Goal: Task Accomplishment & Management: Manage account settings

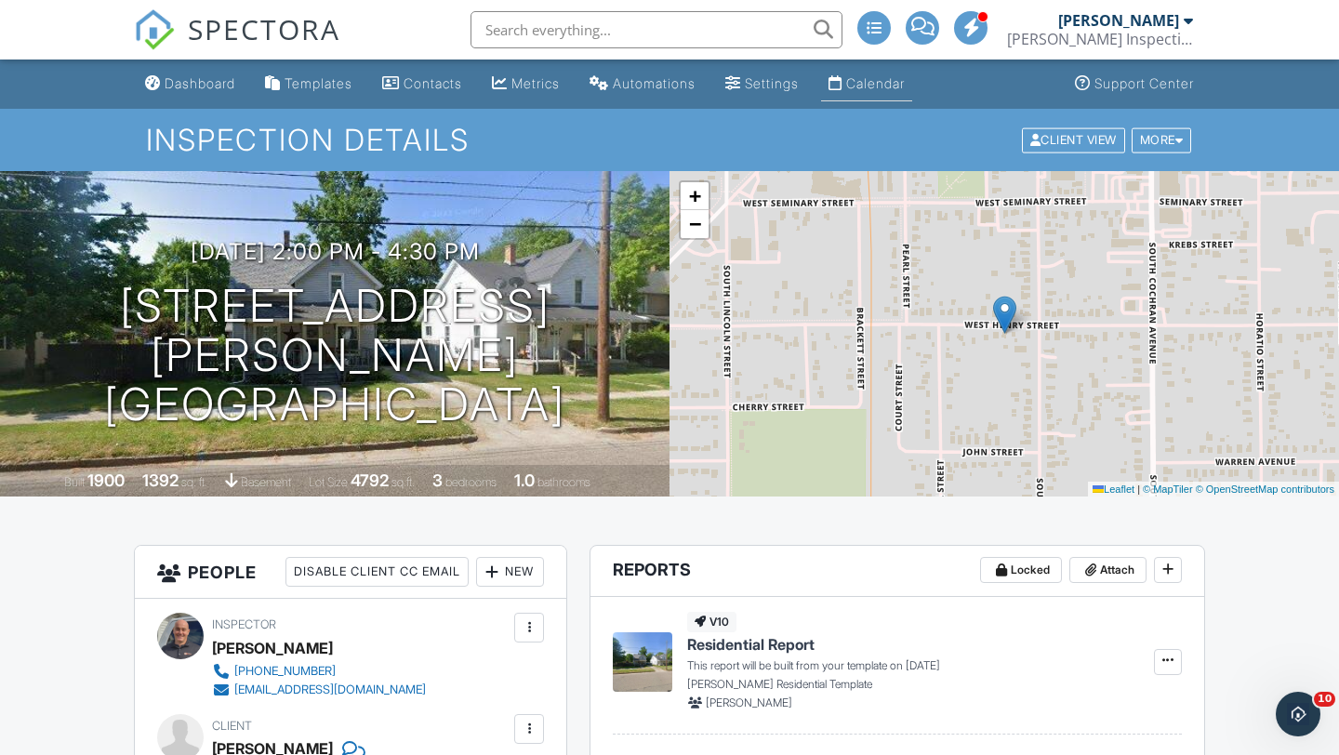
click at [896, 91] on div "Calendar" at bounding box center [875, 83] width 59 height 16
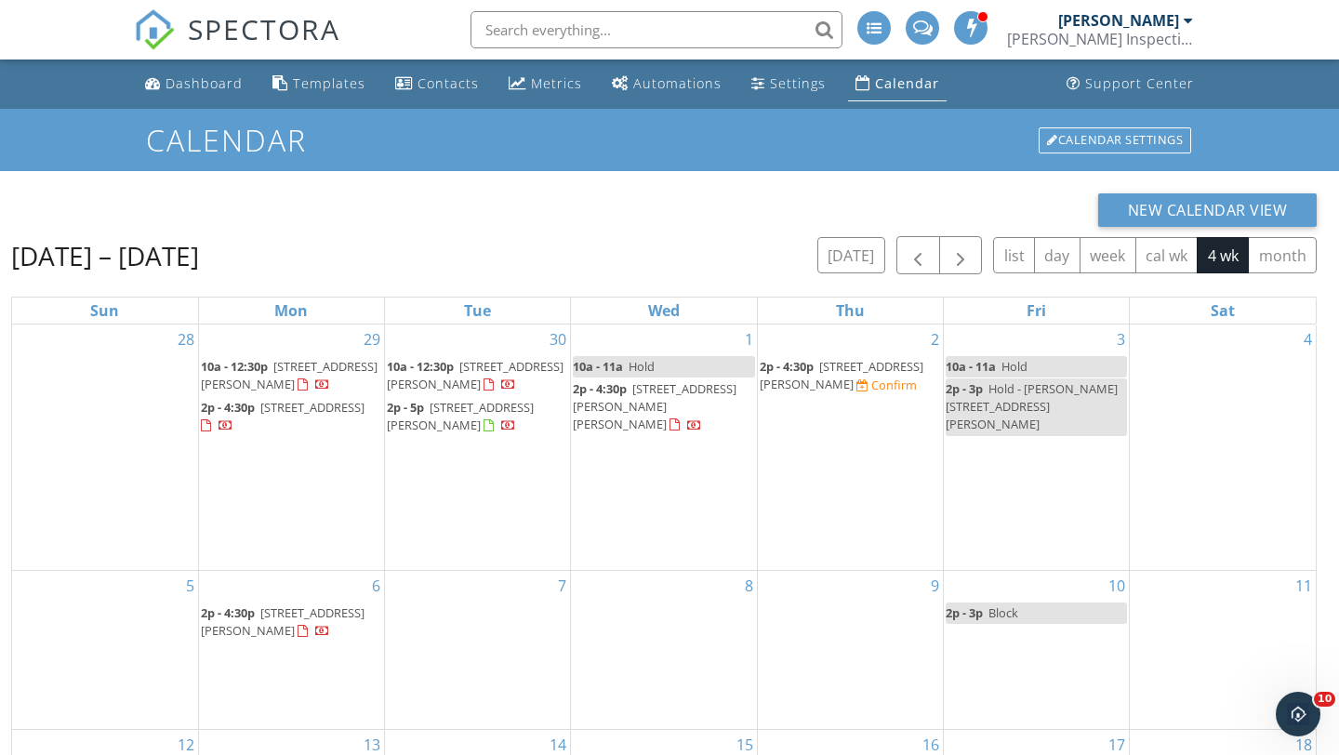
click at [253, 630] on span "3709 Pino Dr, Lansing 48906" at bounding box center [283, 622] width 164 height 34
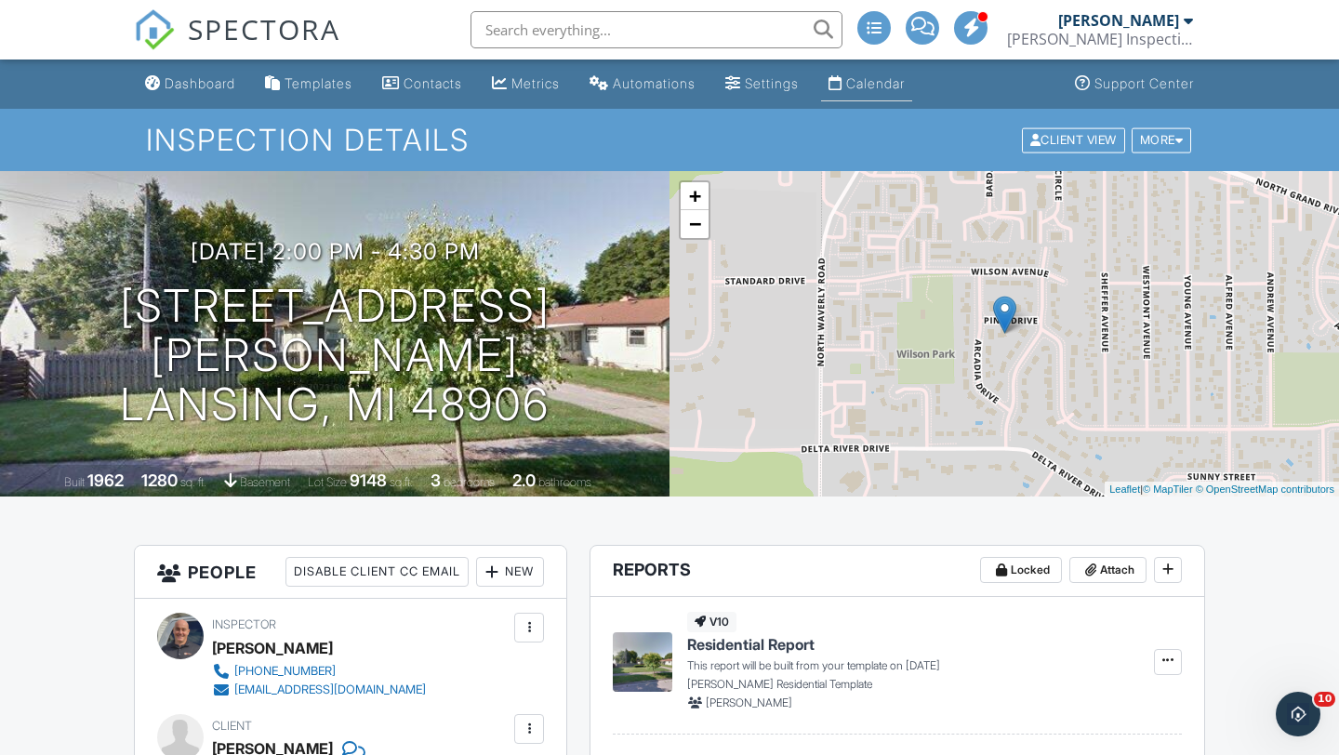
click at [885, 79] on div "Calendar" at bounding box center [875, 83] width 59 height 16
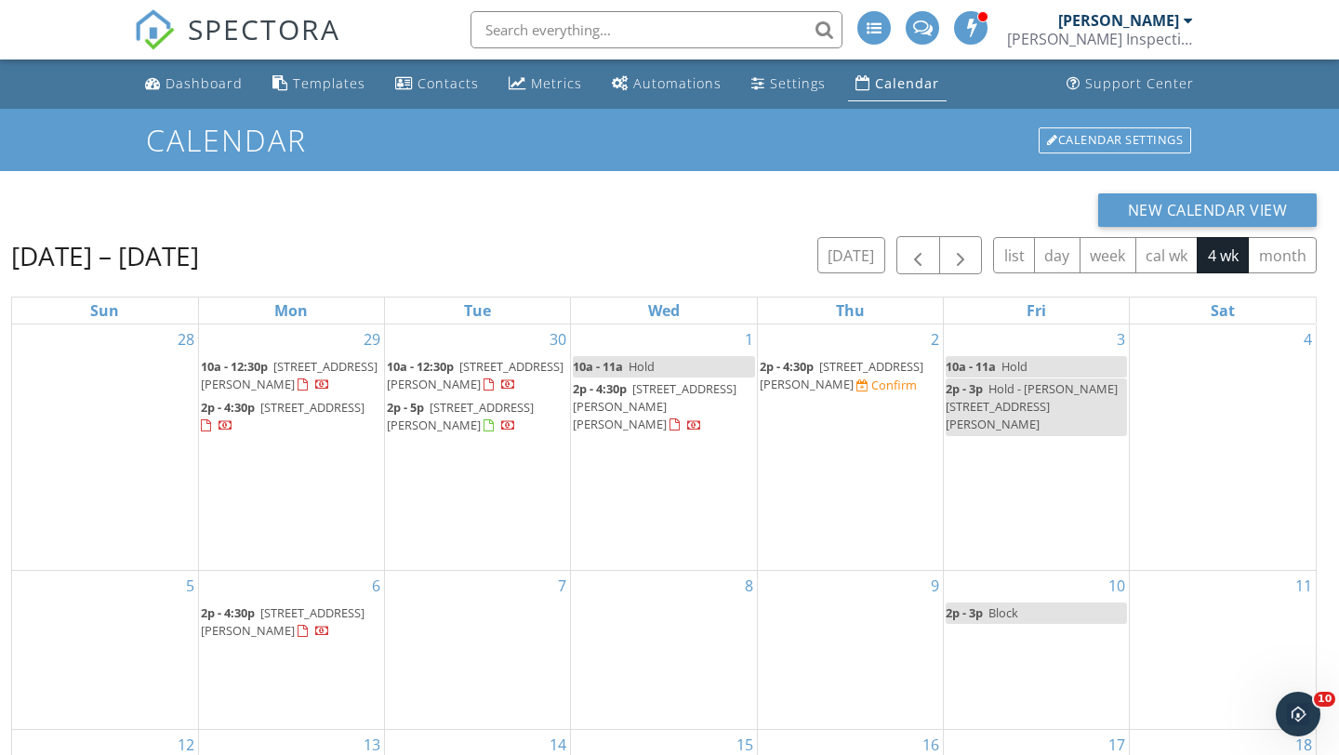
click at [849, 369] on span "2750 College Rd, Holt 48842" at bounding box center [842, 375] width 164 height 34
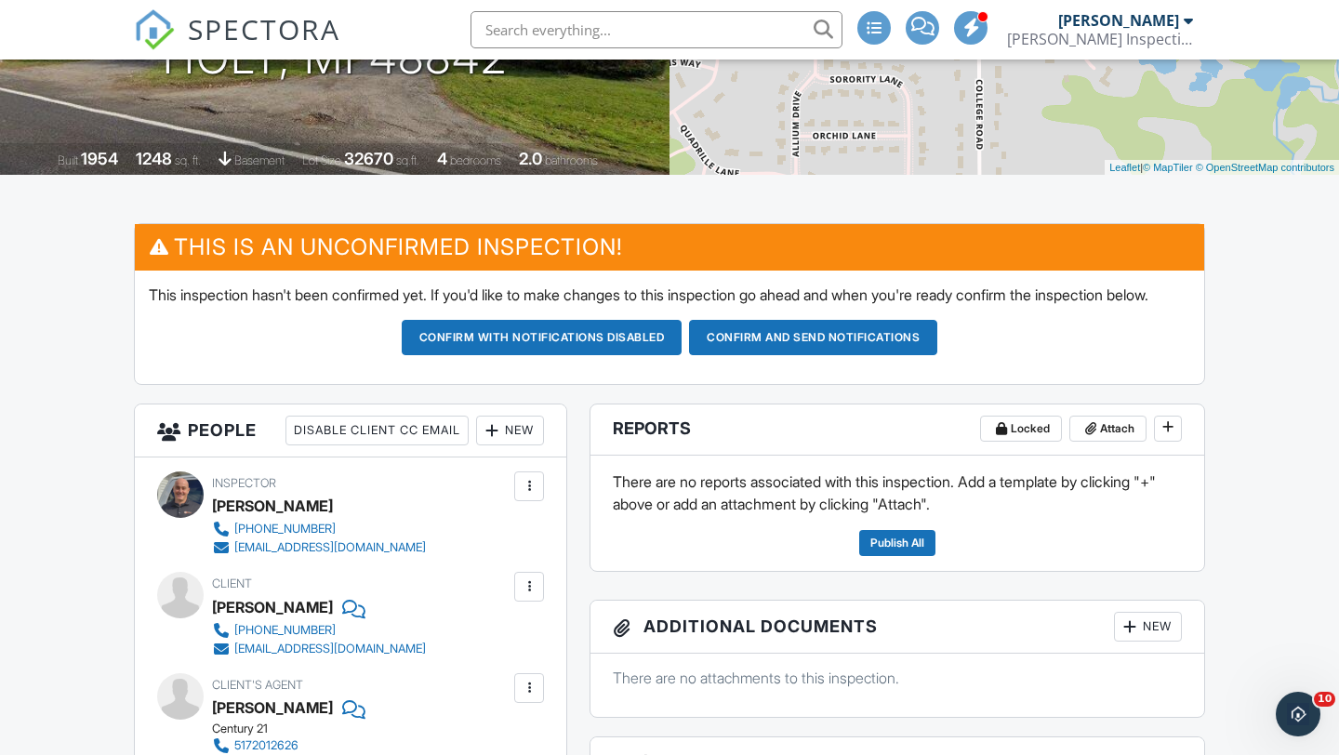
scroll to position [620, 0]
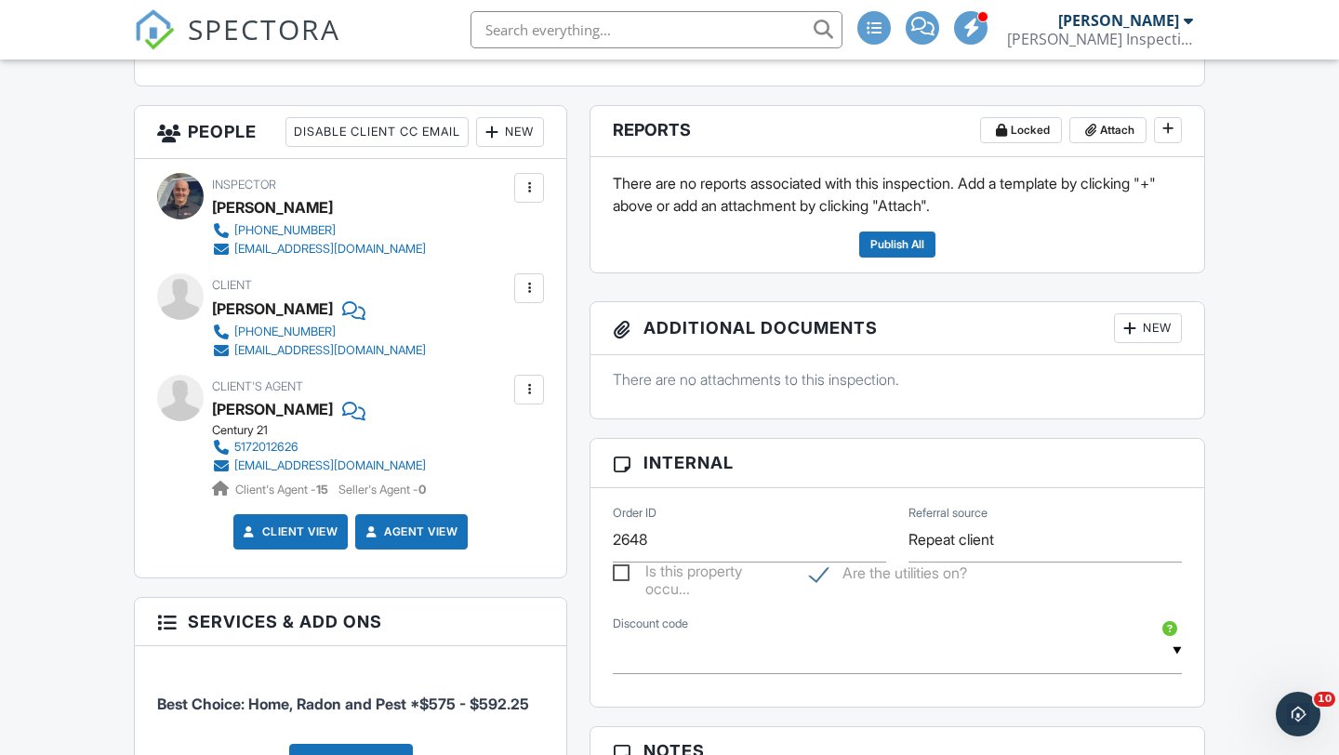
click at [496, 141] on div at bounding box center [492, 132] width 19 height 19
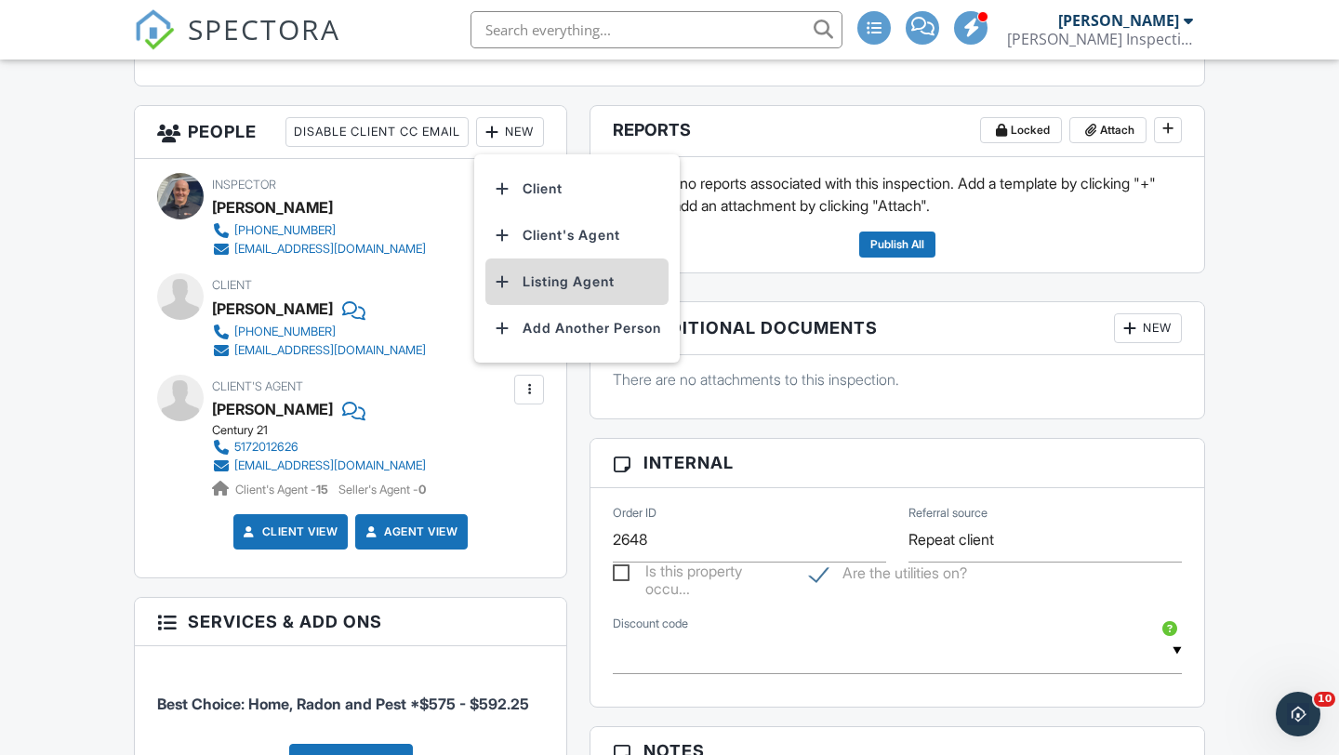
click at [548, 302] on li "Listing Agent" at bounding box center [577, 282] width 183 height 47
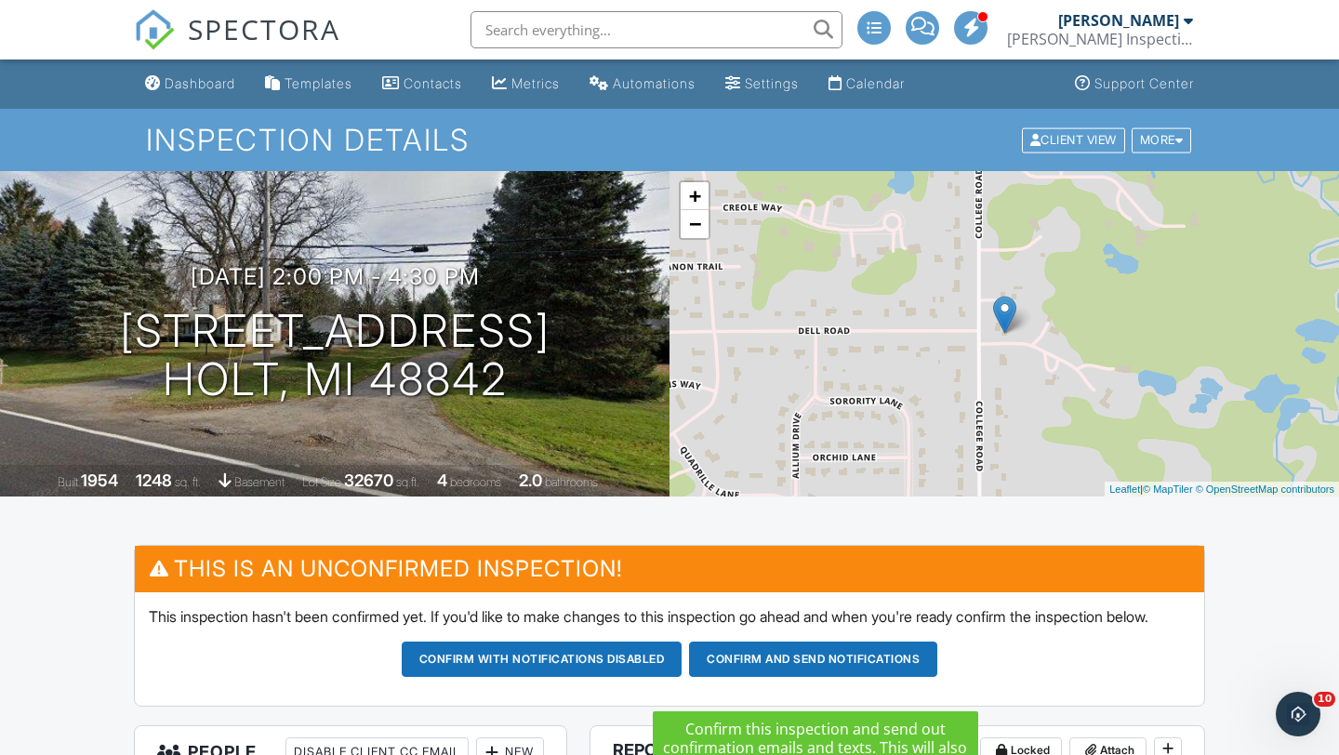
click at [850, 672] on button "Confirm and send notifications" at bounding box center [813, 659] width 248 height 35
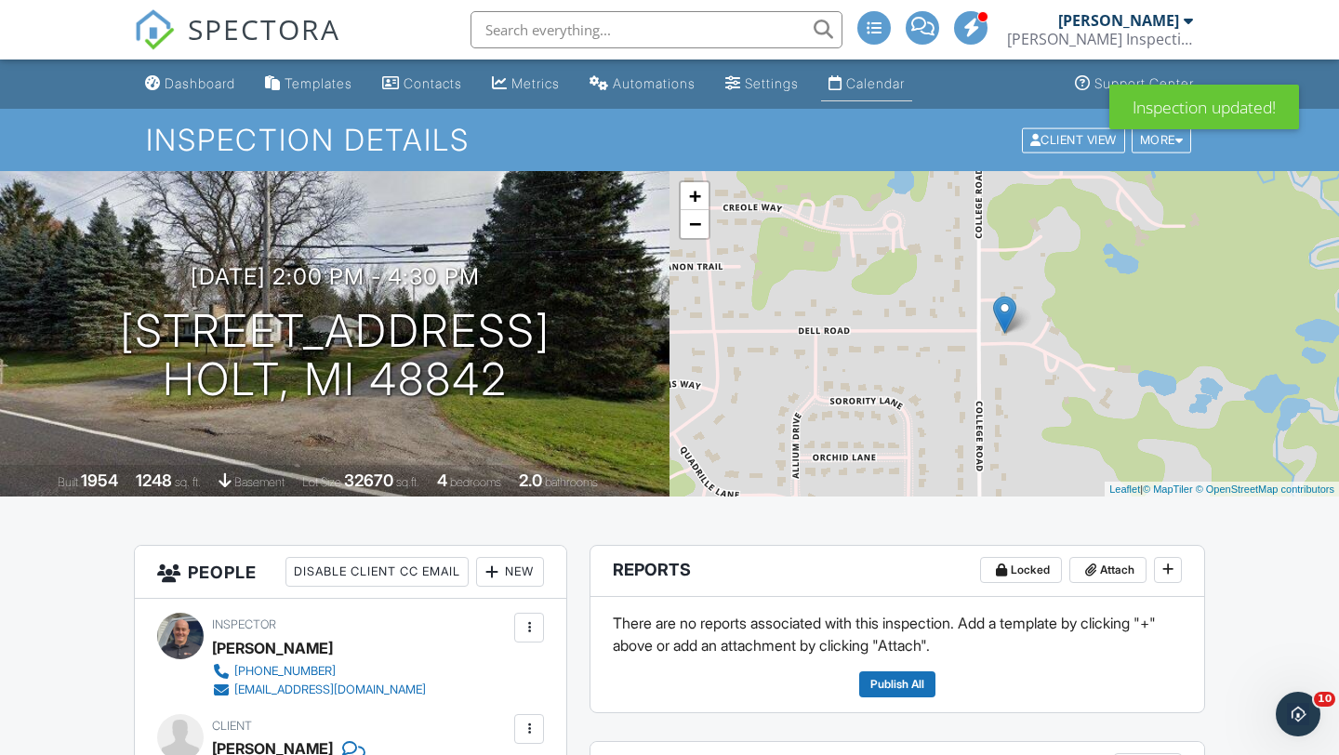
click at [905, 83] on div "Calendar" at bounding box center [875, 83] width 59 height 16
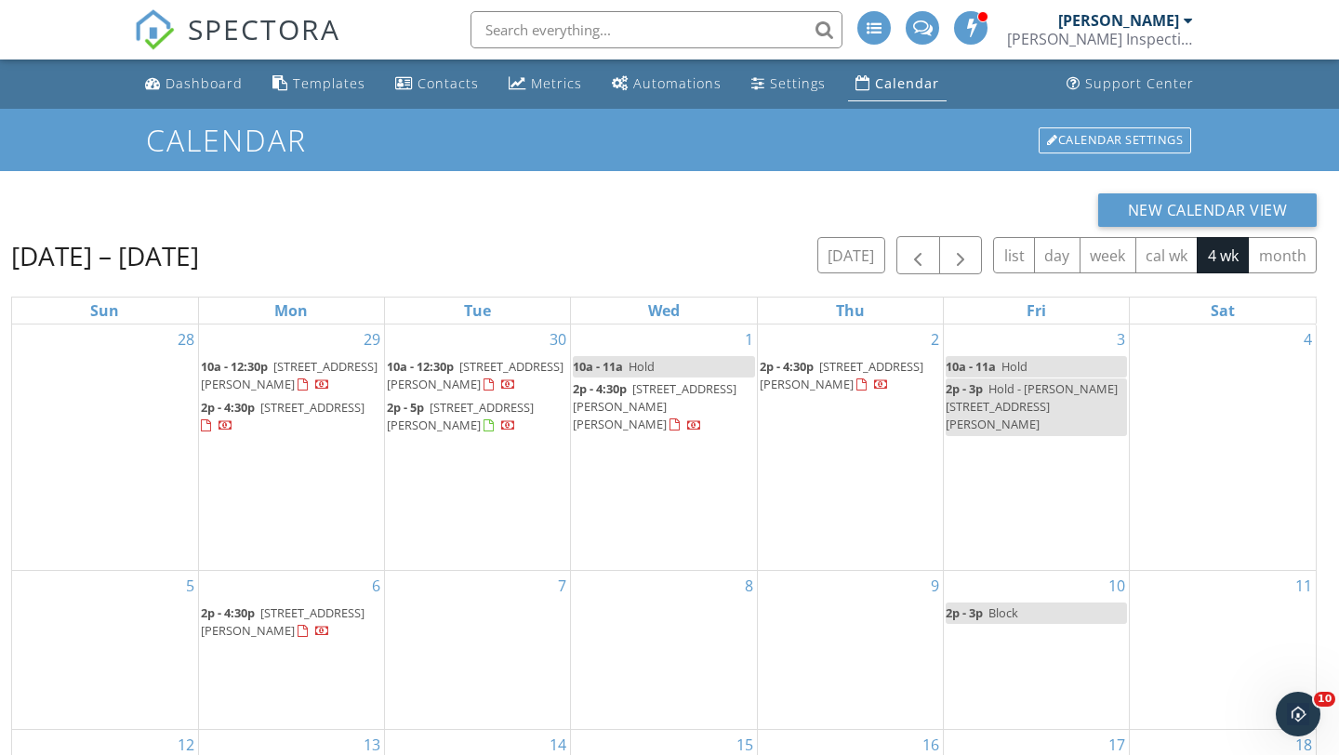
click at [278, 611] on span "3709 Pino Dr, Lansing 48906" at bounding box center [283, 622] width 164 height 34
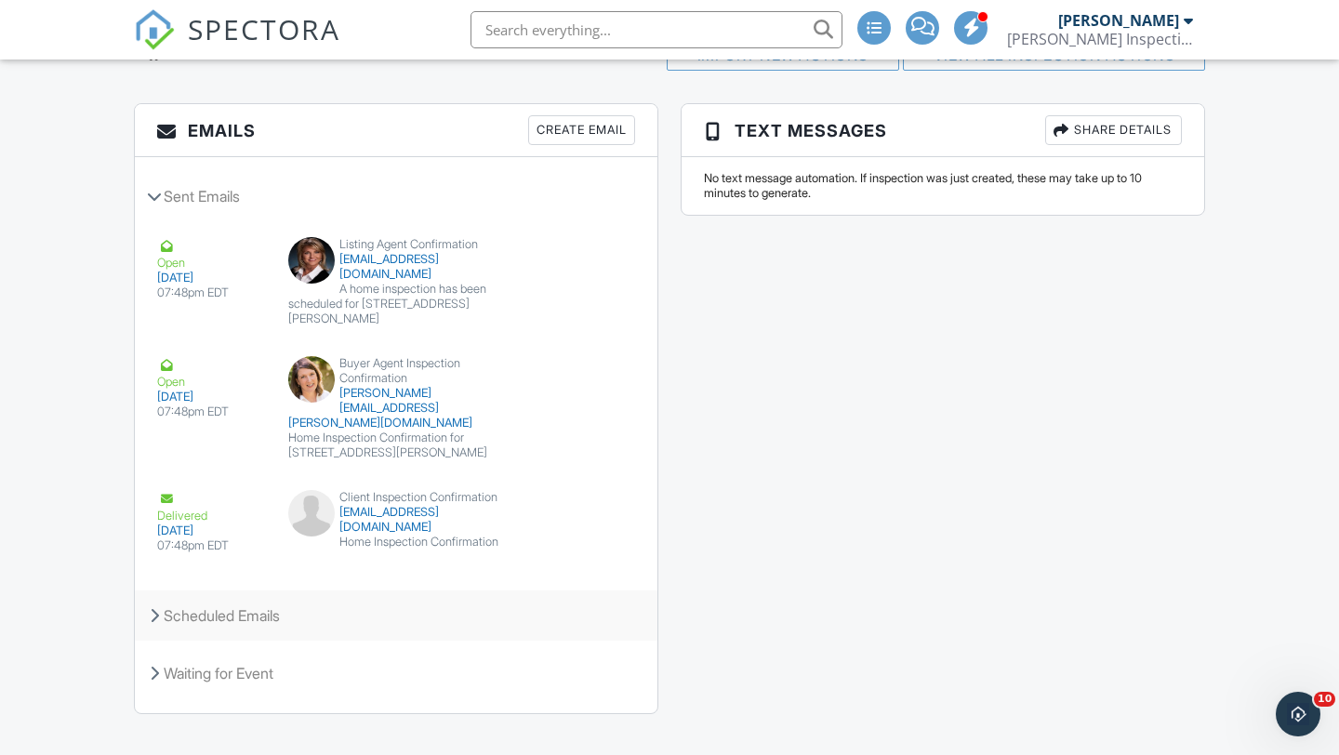
click at [203, 592] on div "Scheduled Emails" at bounding box center [396, 616] width 523 height 50
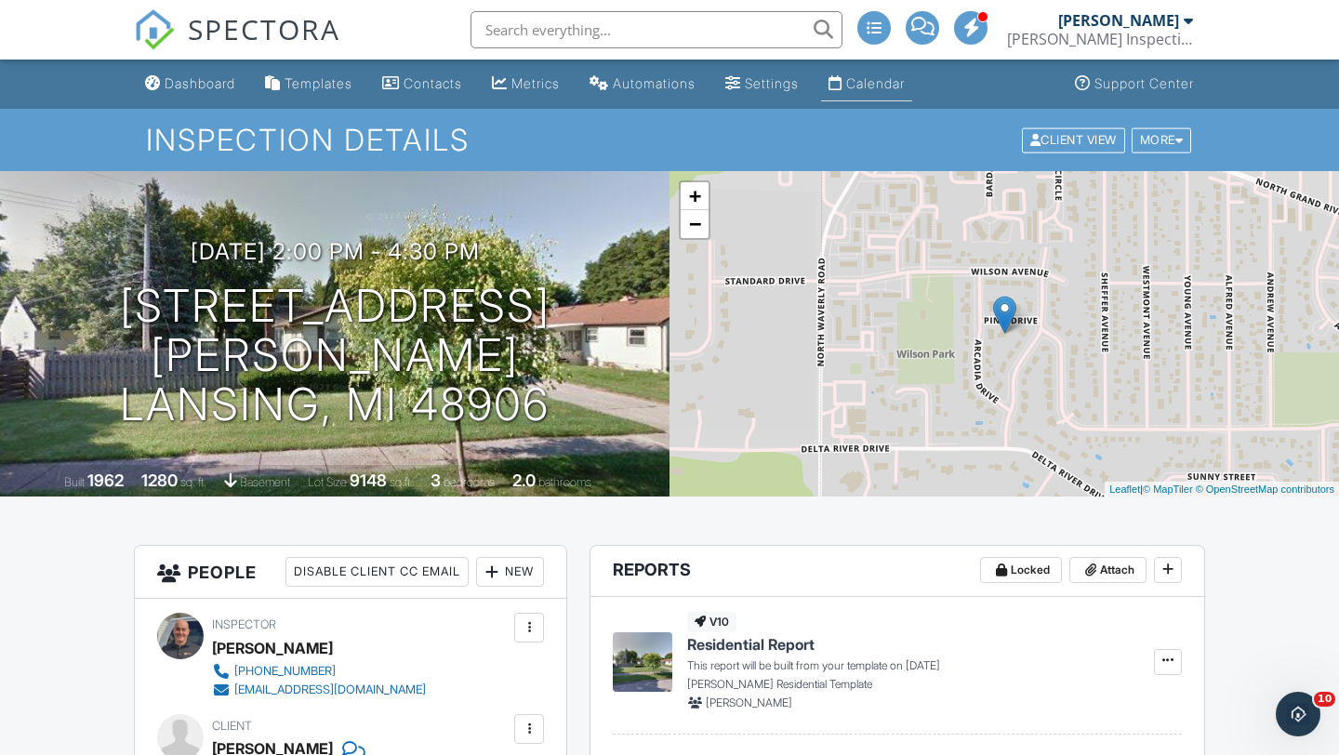
click at [878, 84] on div "Calendar" at bounding box center [875, 83] width 59 height 16
